Goal: Register for event/course

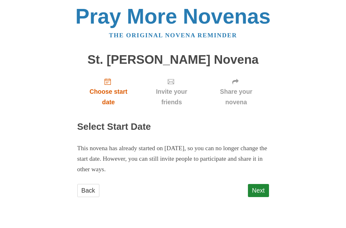
click at [111, 92] on span "Choose start date" at bounding box center [109, 97] width 50 height 21
click at [93, 187] on link "Back" at bounding box center [88, 190] width 22 height 13
click at [92, 189] on link "Back" at bounding box center [88, 190] width 22 height 13
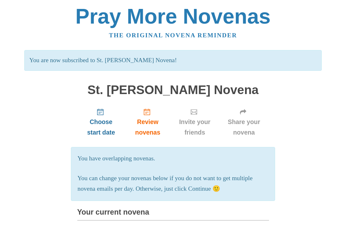
click at [99, 127] on span "Choose start date" at bounding box center [101, 127] width 35 height 21
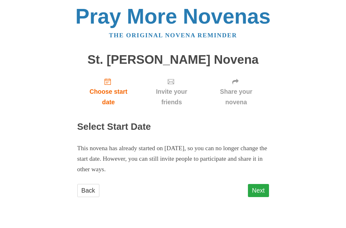
click at [257, 189] on link "Next" at bounding box center [258, 190] width 21 height 13
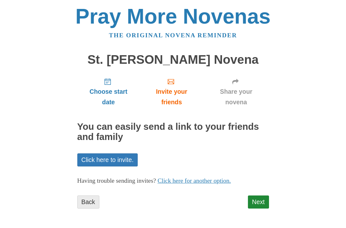
click at [90, 200] on link "Back" at bounding box center [88, 202] width 22 height 13
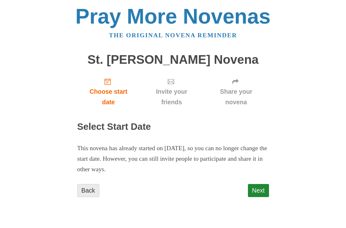
click at [87, 185] on link "Back" at bounding box center [88, 190] width 22 height 13
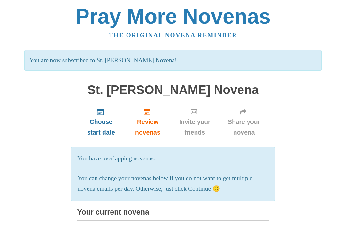
click at [102, 125] on span "Choose start date" at bounding box center [101, 127] width 35 height 21
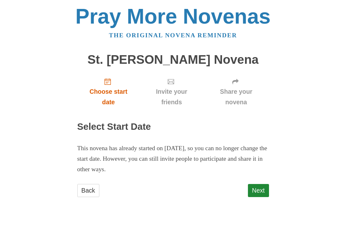
click at [109, 94] on span "Choose start date" at bounding box center [109, 97] width 50 height 21
click at [258, 190] on link "Next" at bounding box center [258, 190] width 21 height 13
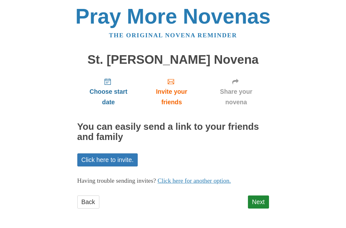
click at [114, 93] on span "Choose start date" at bounding box center [109, 97] width 50 height 21
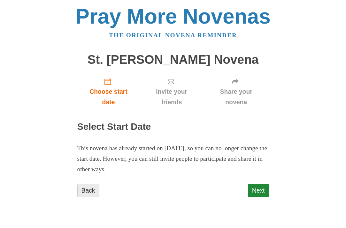
click at [84, 191] on link "Back" at bounding box center [88, 190] width 22 height 13
